Goal: Check status: Check status

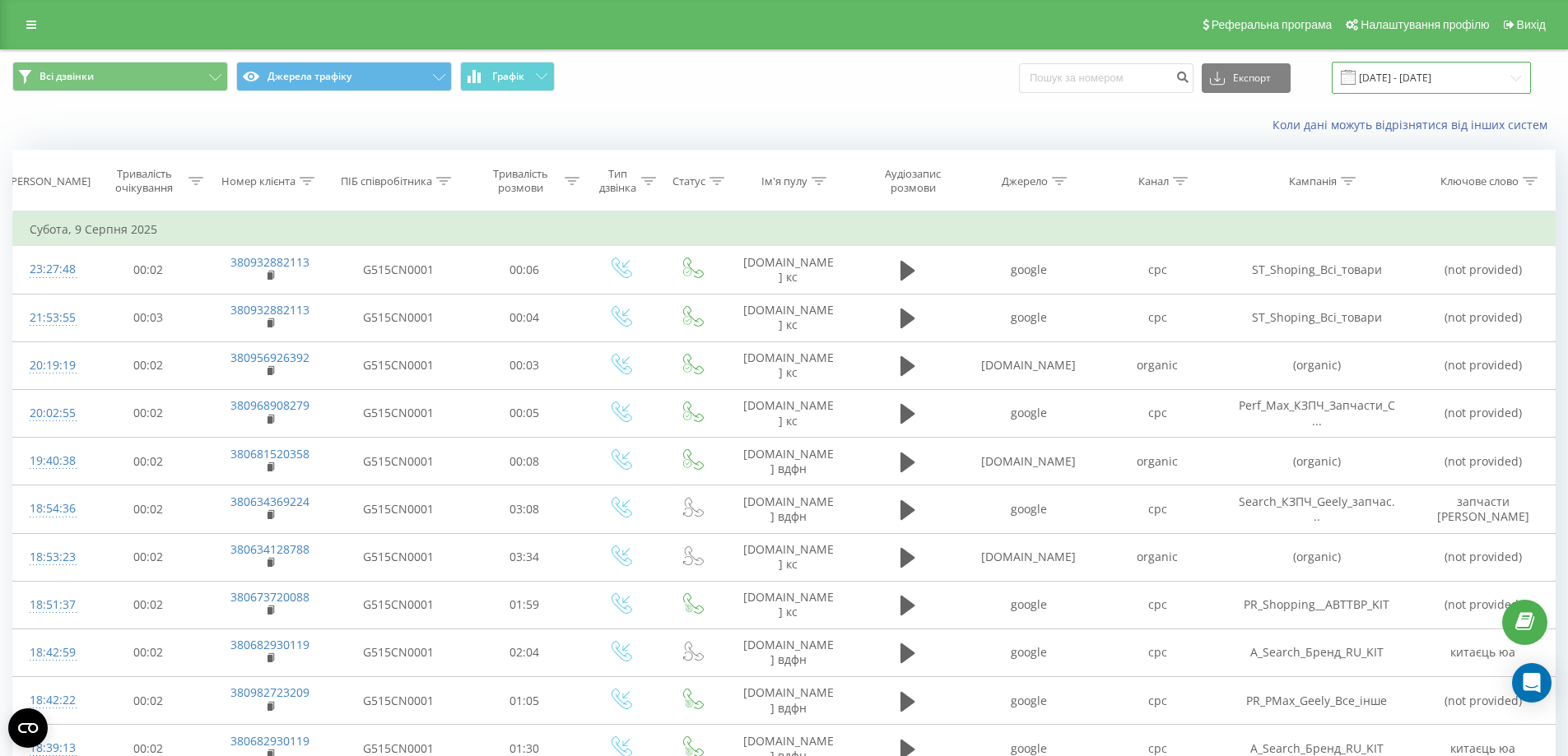
click at [1402, 77] on input "[DATE] - [DATE]" at bounding box center [1431, 78] width 199 height 32
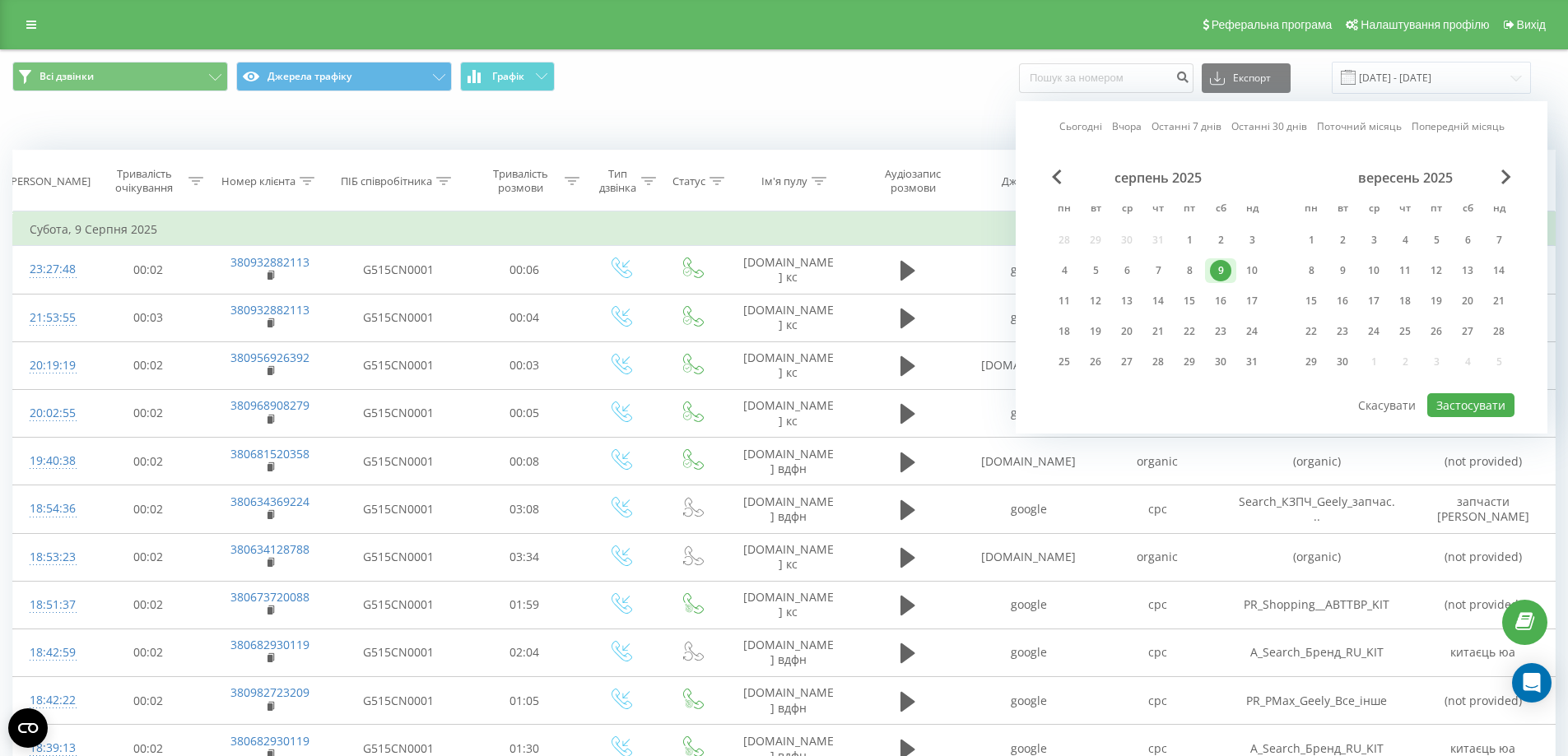
click at [1081, 129] on link "Сьогодні" at bounding box center [1081, 126] width 43 height 15
click at [1486, 407] on button "Застосувати" at bounding box center [1471, 405] width 87 height 24
type input "[DATE] - [DATE]"
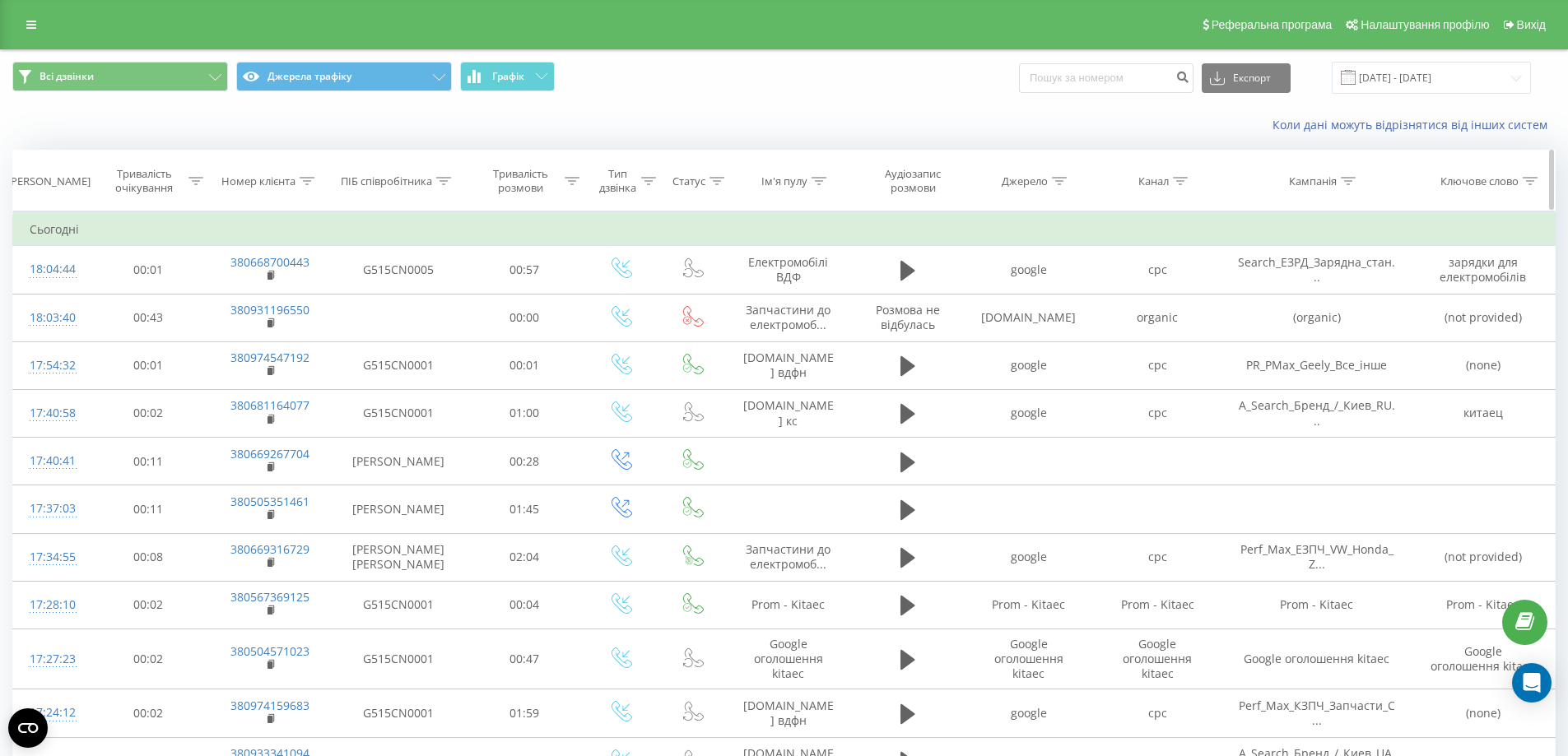
click at [303, 177] on icon at bounding box center [306, 181] width 15 height 9
click at [388, 184] on div "ПІБ співробітника" at bounding box center [386, 181] width 91 height 14
click at [405, 298] on input "text" at bounding box center [399, 299] width 145 height 29
type input "[PERSON_NAME] [PERSON_NAME]"
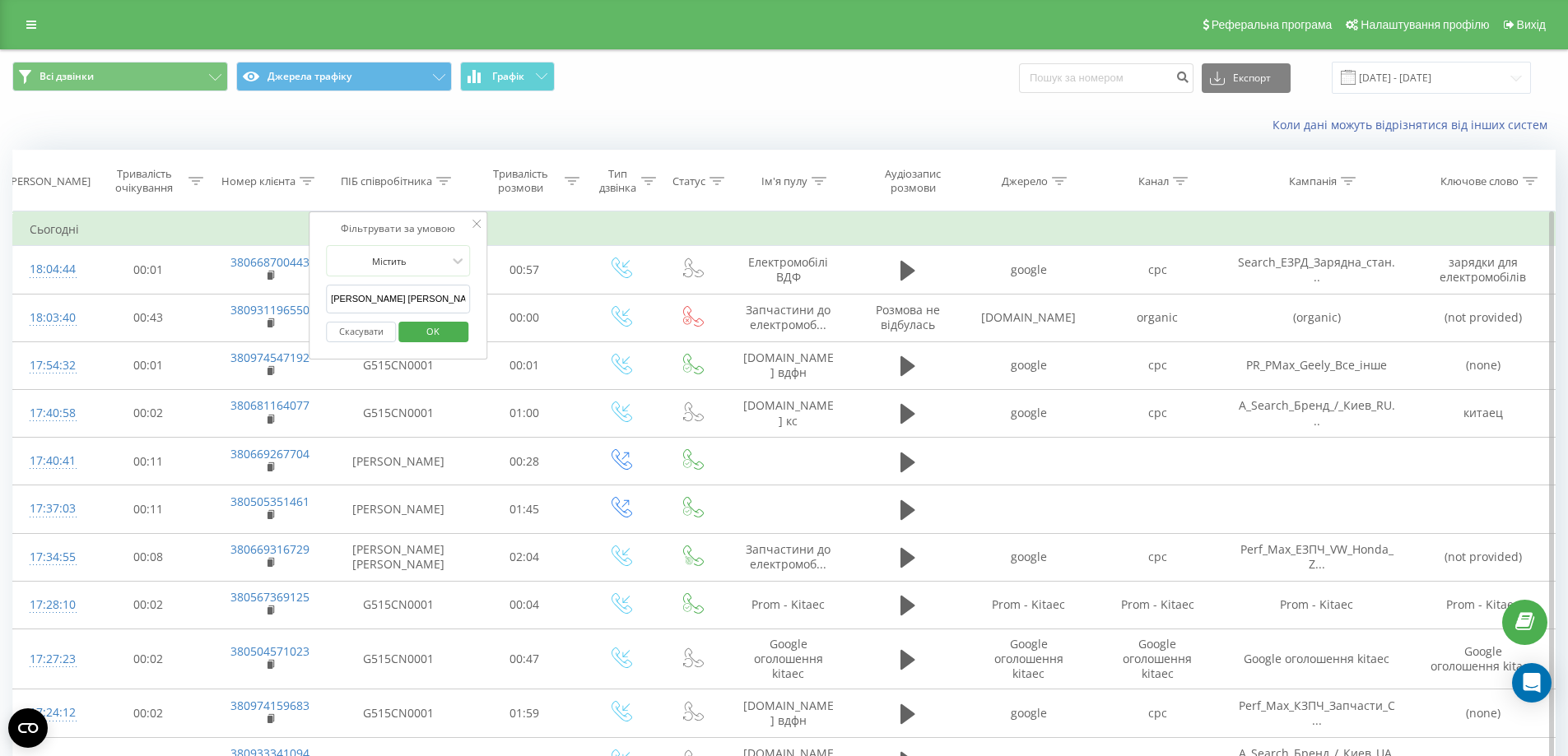
click at [432, 329] on span "OK" at bounding box center [433, 331] width 46 height 26
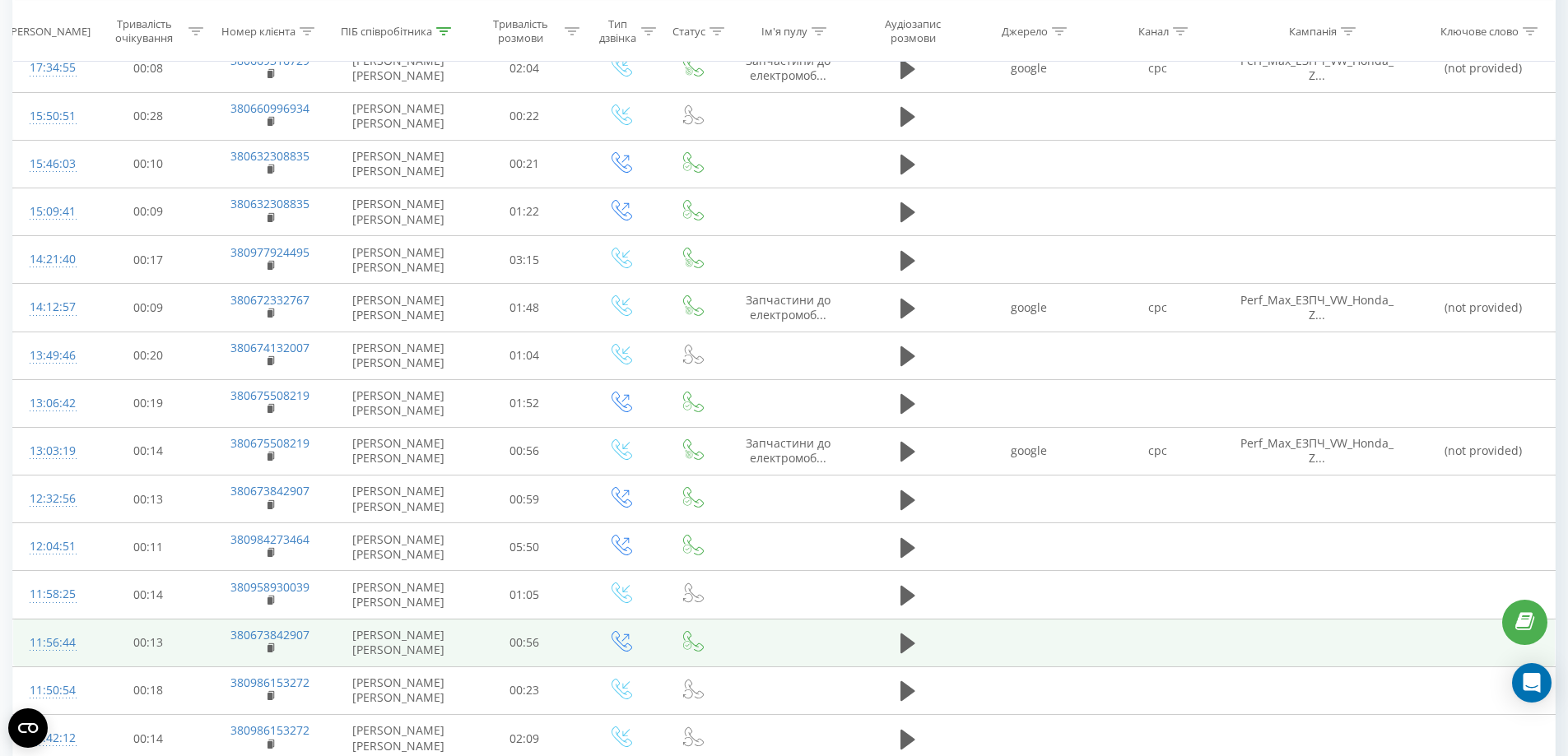
scroll to position [119, 0]
